Goal: Check status: Check status

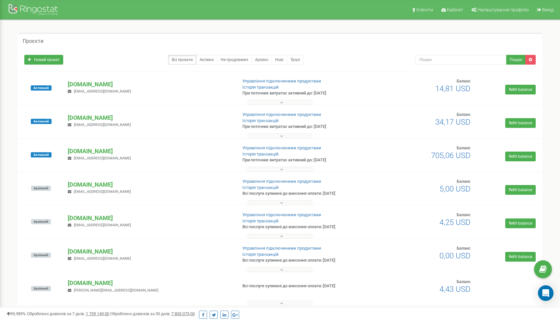
click at [305, 102] on button at bounding box center [280, 102] width 65 height 5
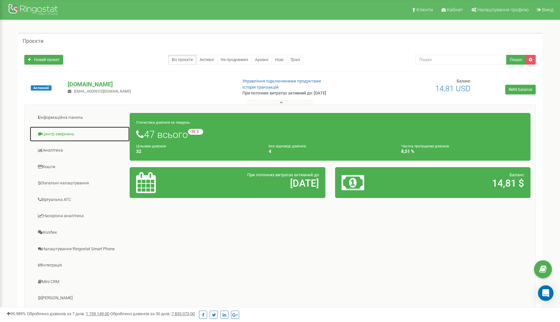
click at [68, 133] on link "Центр звернень" at bounding box center [80, 134] width 101 height 16
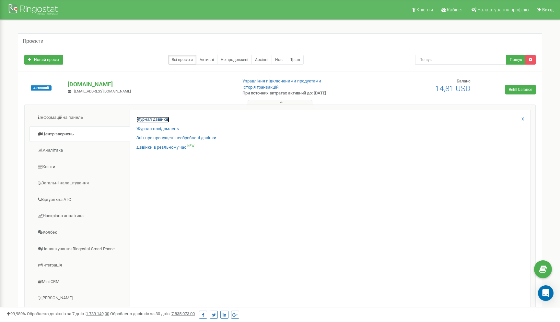
click at [169, 119] on link "Журнал дзвінків" at bounding box center [153, 119] width 33 height 6
